Goal: Navigation & Orientation: Find specific page/section

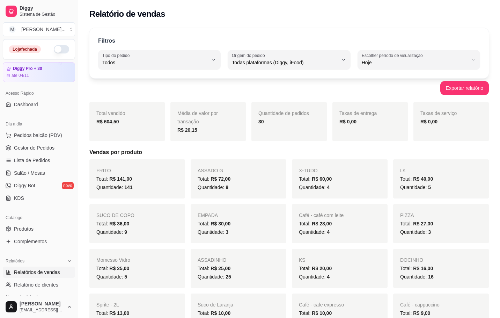
select select "ALL"
select select "0"
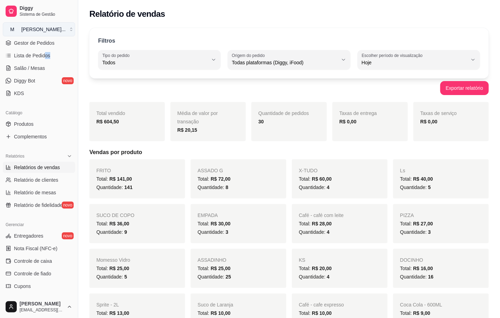
click at [41, 29] on div "[PERSON_NAME] ..." at bounding box center [43, 29] width 44 height 7
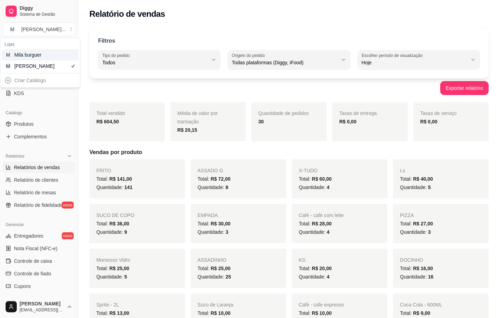
click at [35, 54] on div "Mila burguer" at bounding box center [29, 54] width 31 height 7
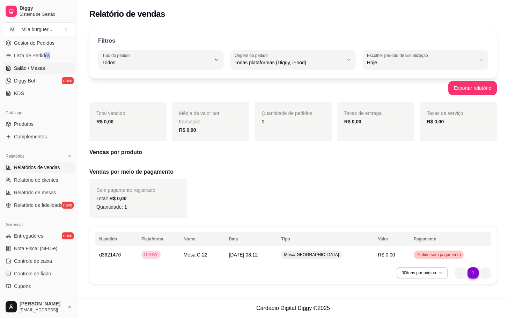
click at [32, 72] on span "Salão / Mesas" at bounding box center [29, 68] width 31 height 7
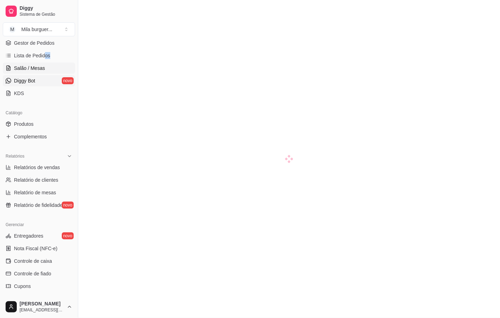
click at [32, 83] on span "Diggy Bot" at bounding box center [24, 80] width 21 height 7
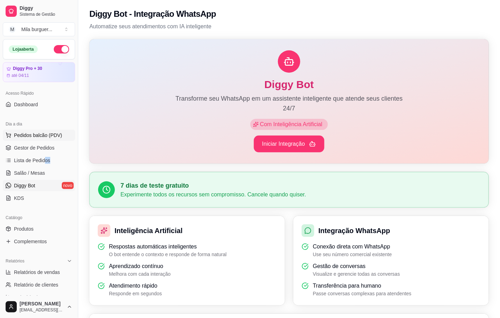
click at [31, 138] on span "Pedidos balcão (PDV)" at bounding box center [38, 135] width 48 height 7
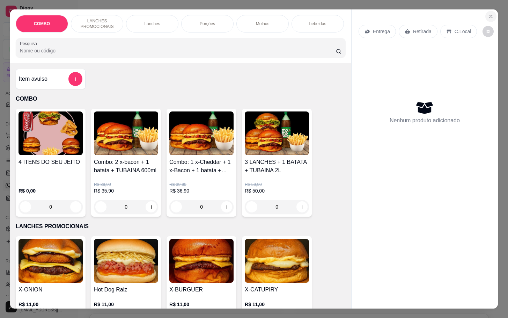
click at [490, 13] on button "Close" at bounding box center [491, 16] width 11 height 11
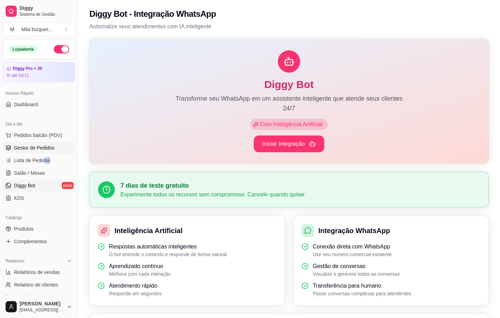
click at [23, 150] on span "Gestor de Pedidos" at bounding box center [34, 147] width 41 height 7
